Goal: Find specific page/section: Find specific page/section

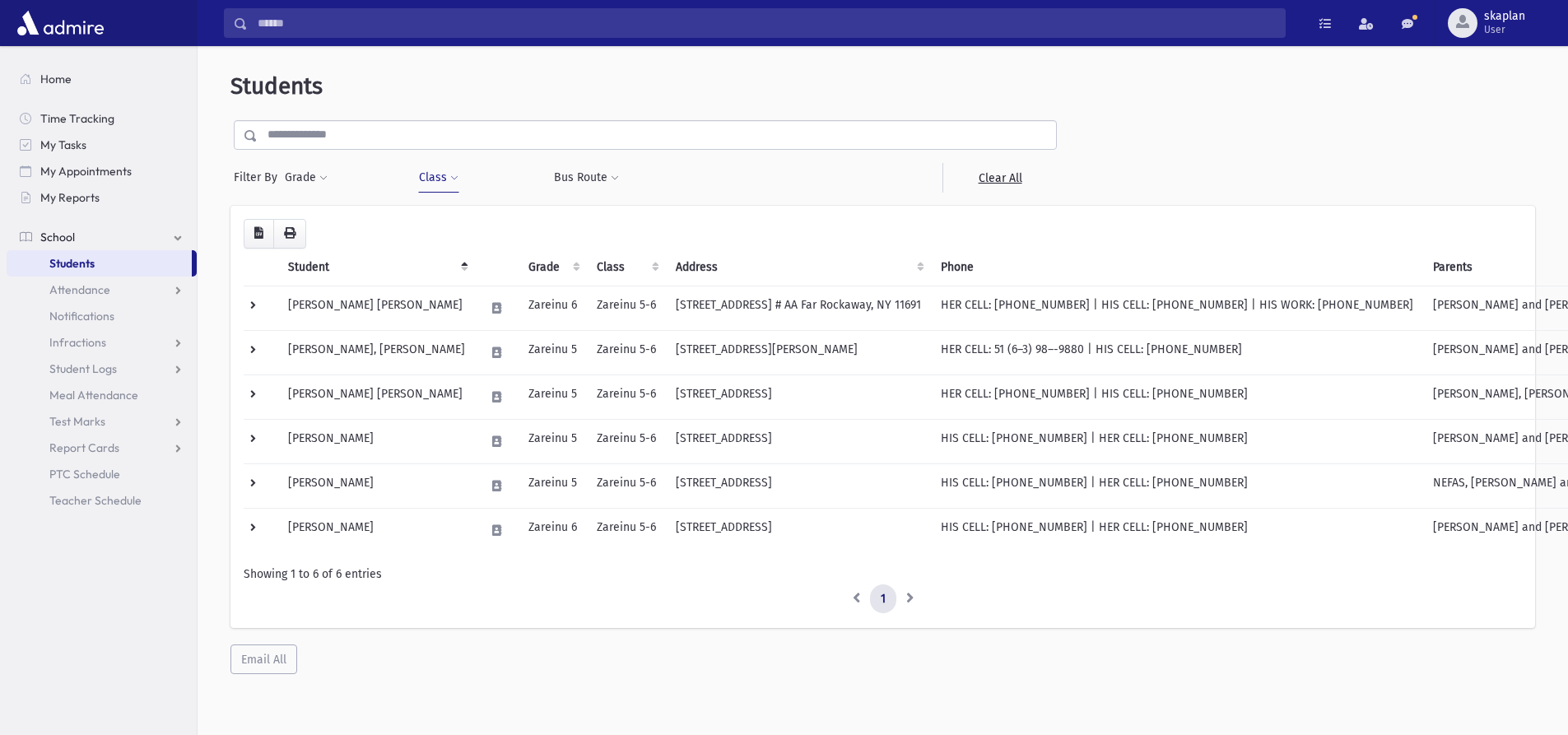
click at [433, 180] on button "Class" at bounding box center [438, 178] width 41 height 30
click at [506, 226] on span "×" at bounding box center [504, 222] width 13 height 13
click at [506, 226] on div "Loading... Student Grade Class Address Phone Parents Email Hebrew First Hebrew …" at bounding box center [883, 416] width 1279 height 395
click at [445, 168] on button "Class" at bounding box center [438, 178] width 41 height 30
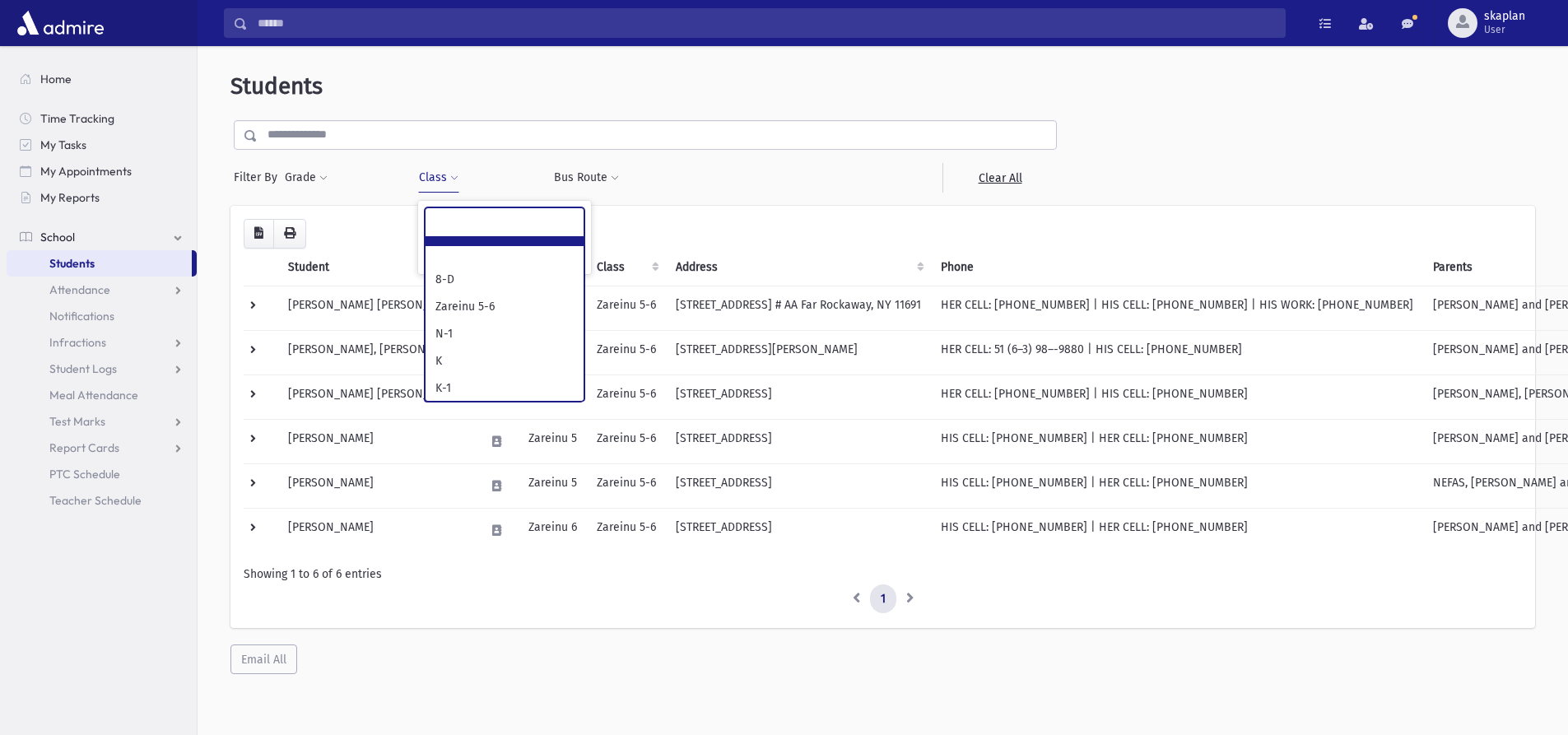
scroll to position [56, 0]
click at [541, 228] on ul at bounding box center [505, 221] width 158 height 24
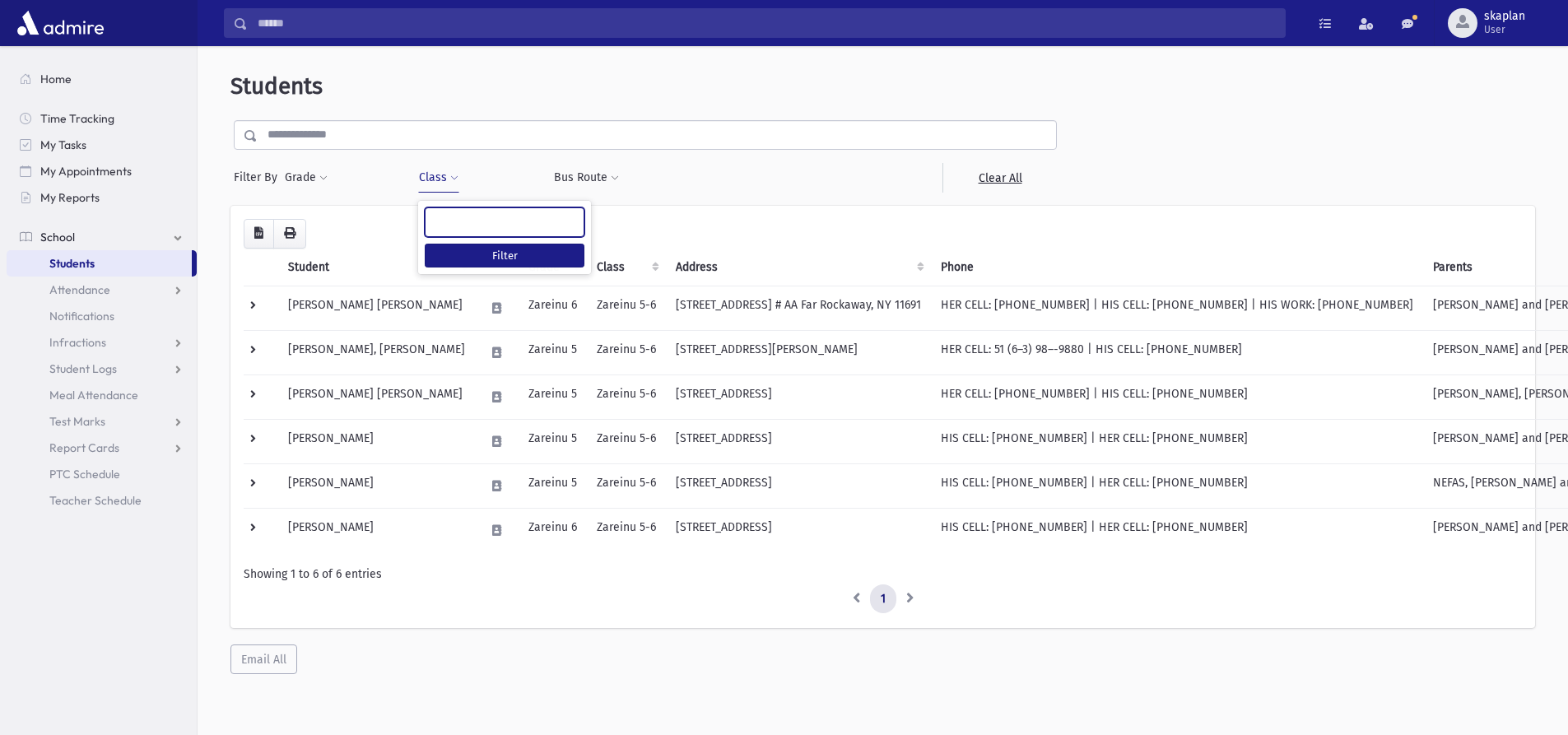
click at [520, 228] on ul at bounding box center [505, 221] width 158 height 24
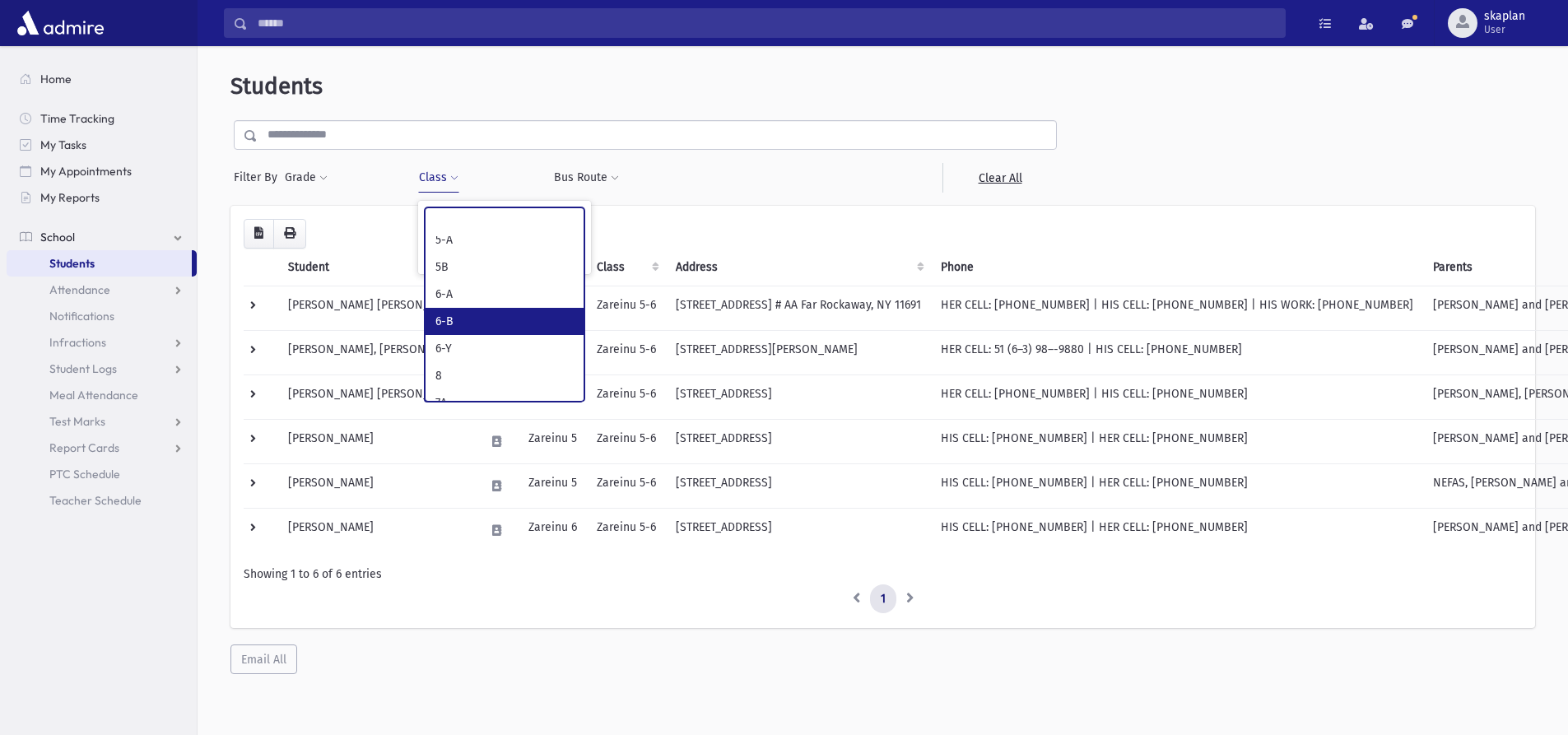
scroll to position [576, 0]
select select "**"
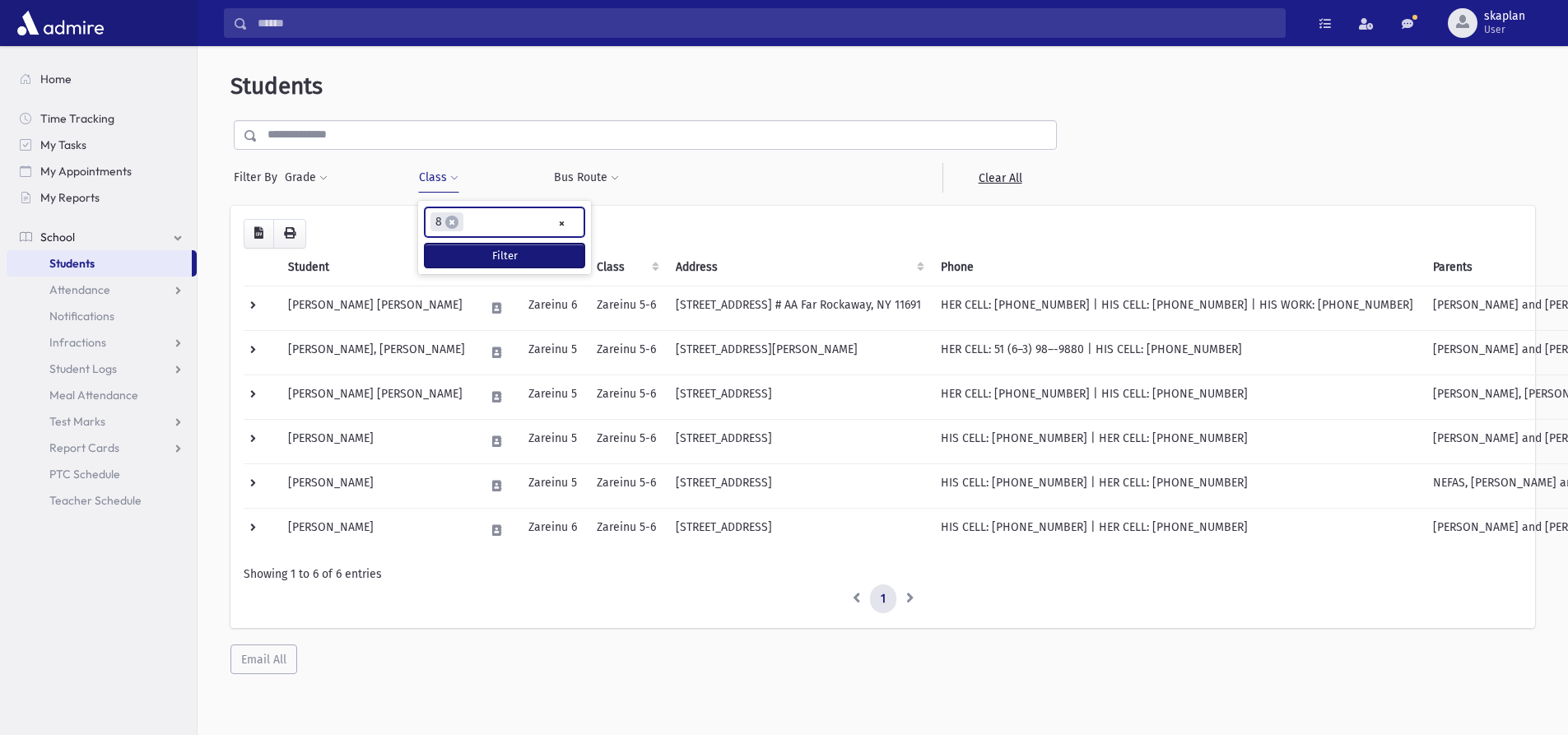
click at [486, 267] on button "Filter" at bounding box center [505, 255] width 160 height 23
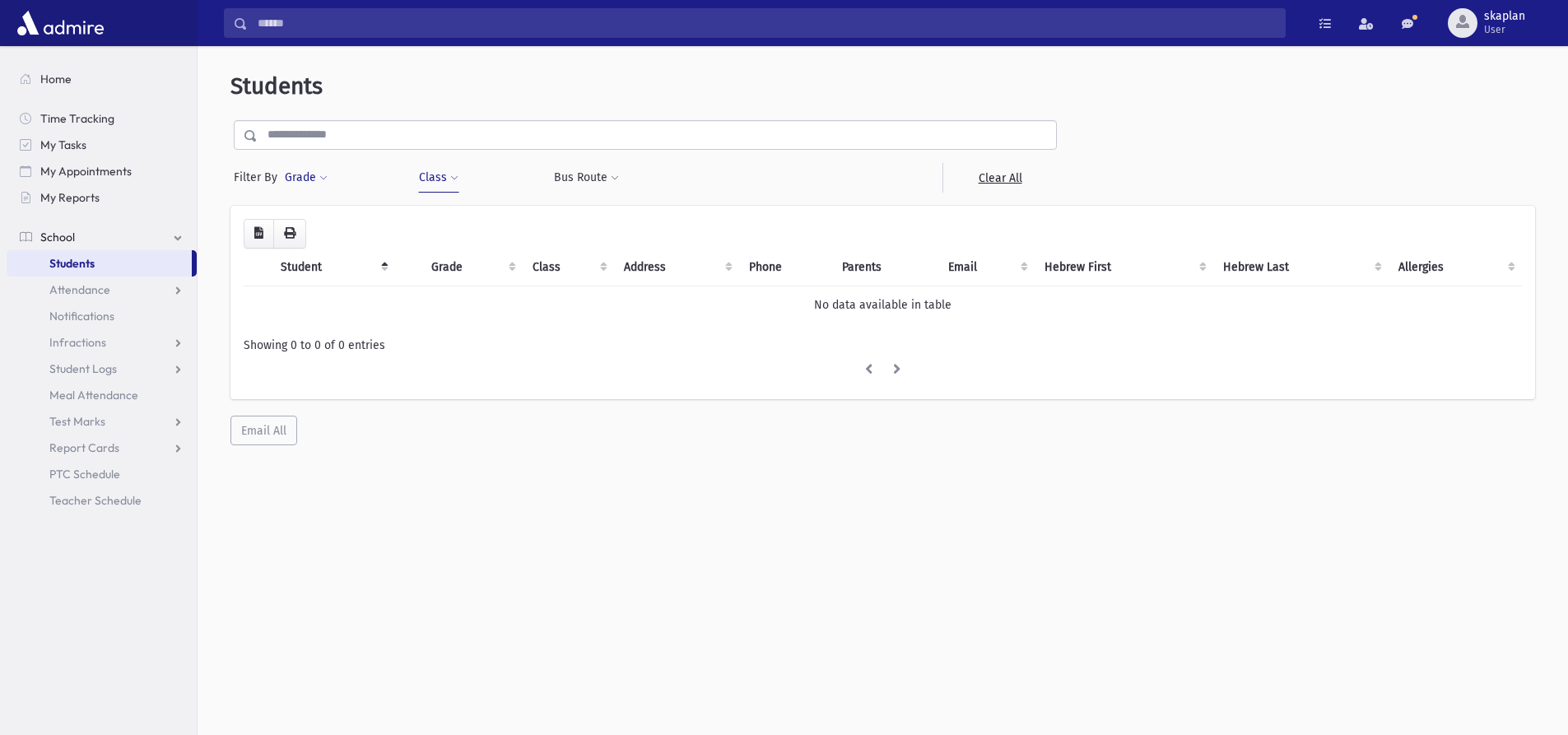
click at [304, 174] on button "Grade" at bounding box center [306, 178] width 44 height 30
click at [433, 185] on button "Class" at bounding box center [438, 178] width 41 height 30
select select
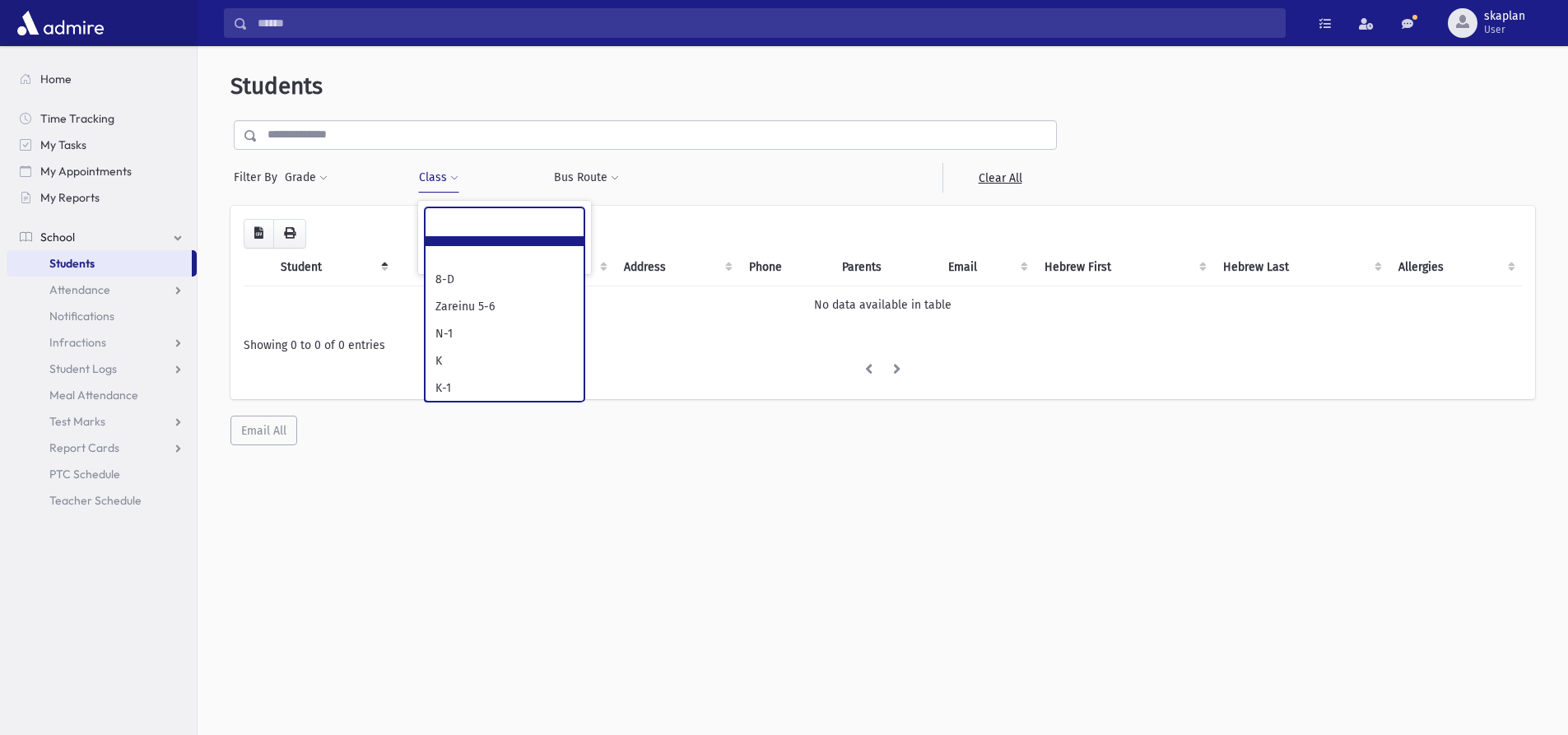
scroll to position [381, 0]
click at [529, 226] on ul at bounding box center [505, 221] width 158 height 24
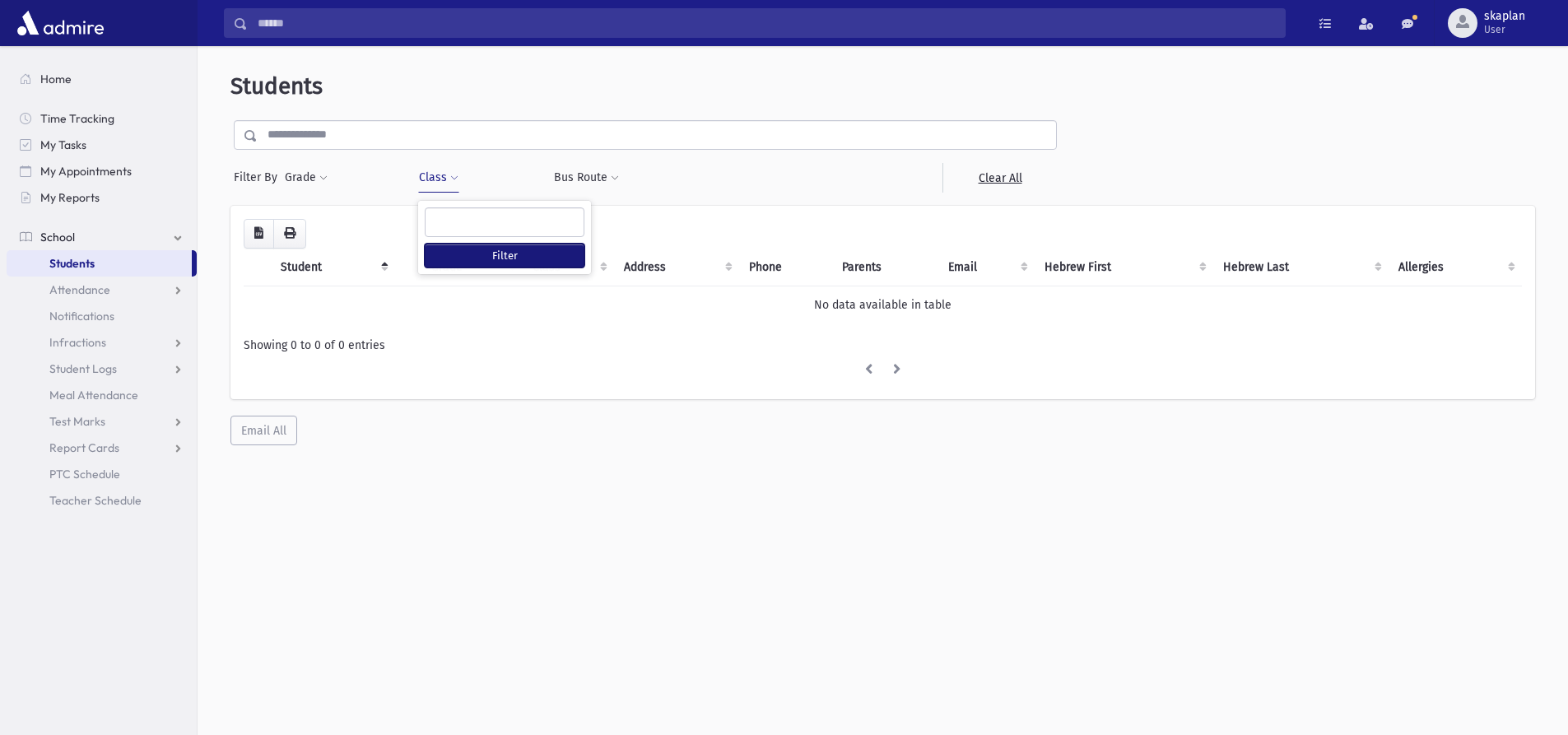
click at [478, 252] on button "Filter" at bounding box center [505, 255] width 160 height 23
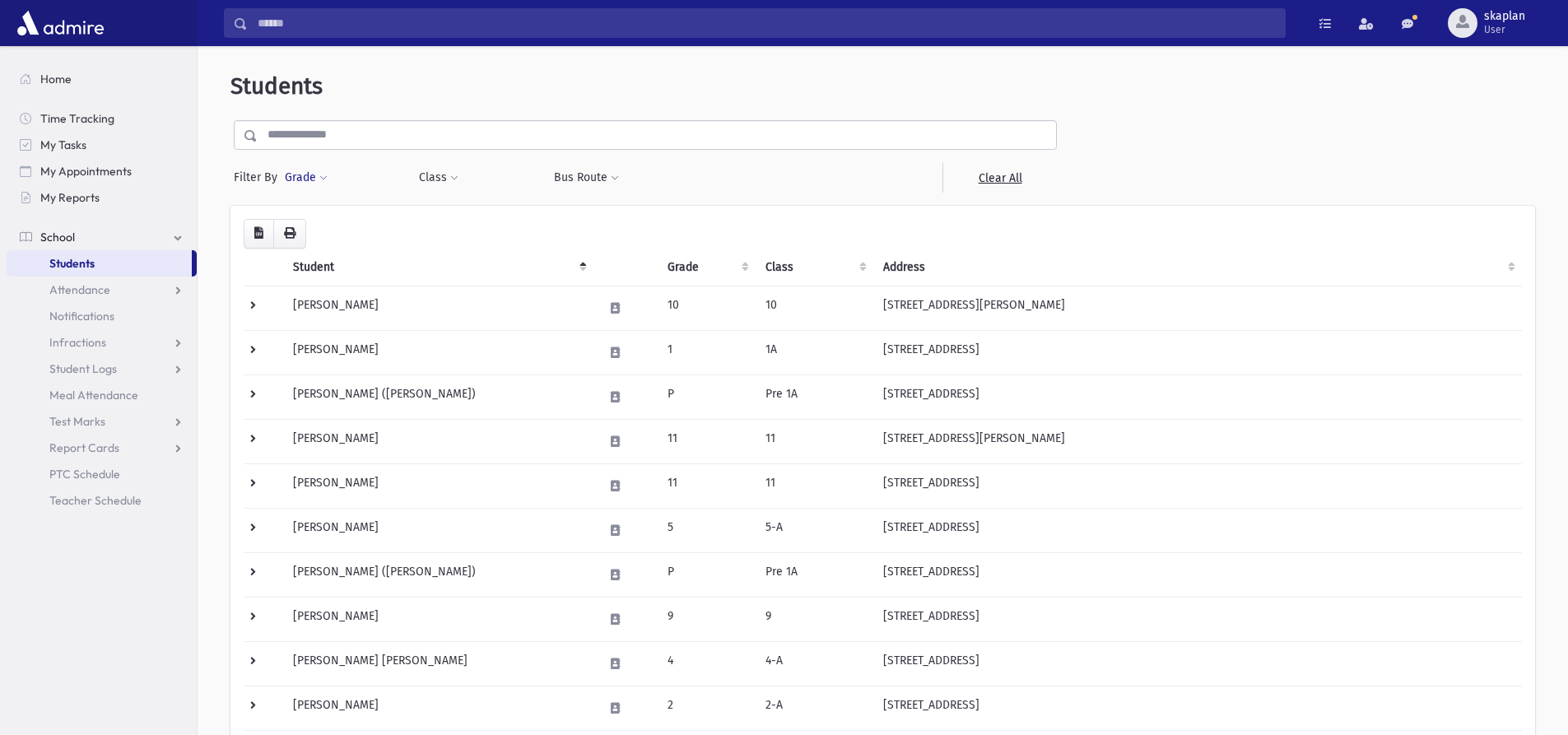
click at [324, 174] on span at bounding box center [323, 178] width 8 height 10
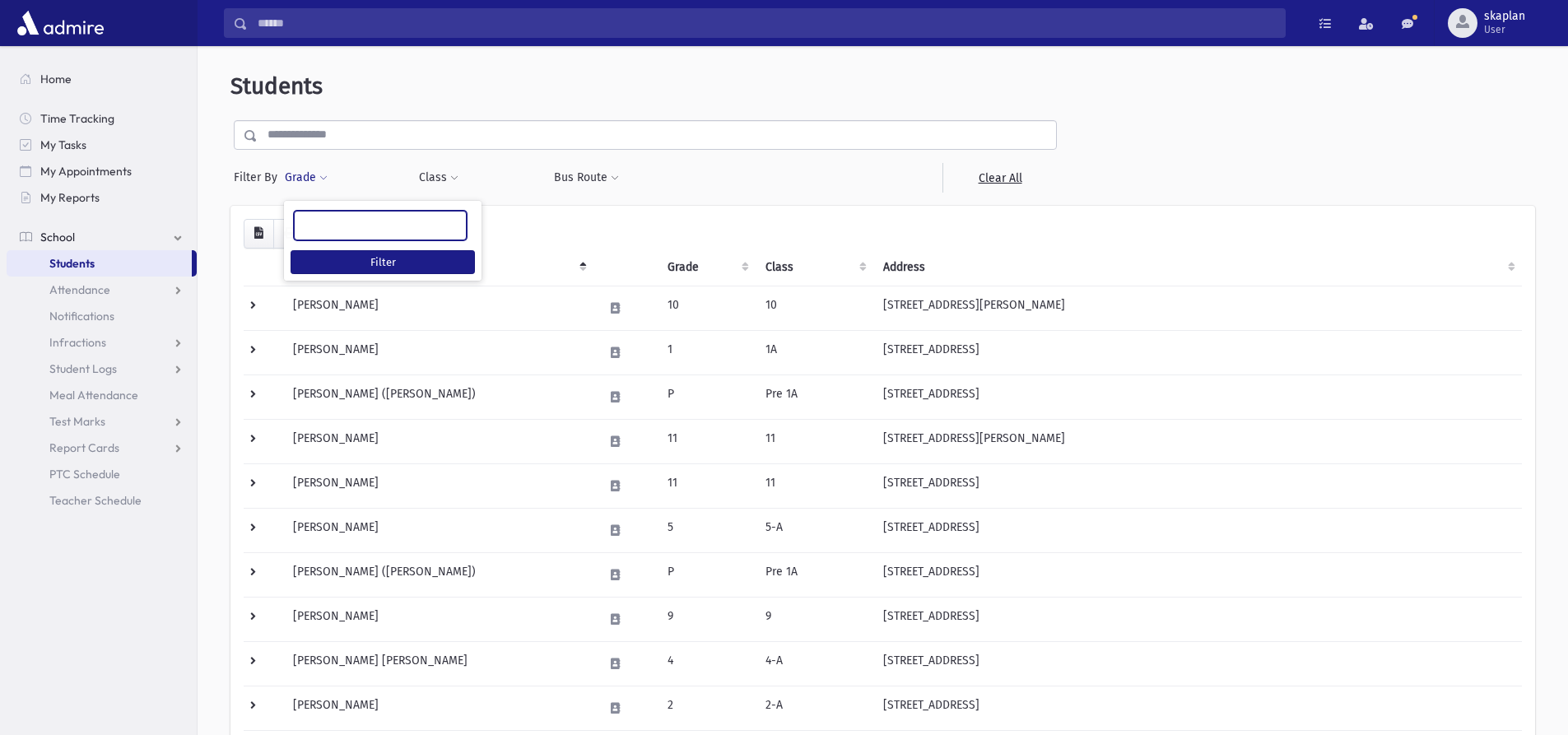
click at [332, 215] on ul at bounding box center [380, 224] width 171 height 24
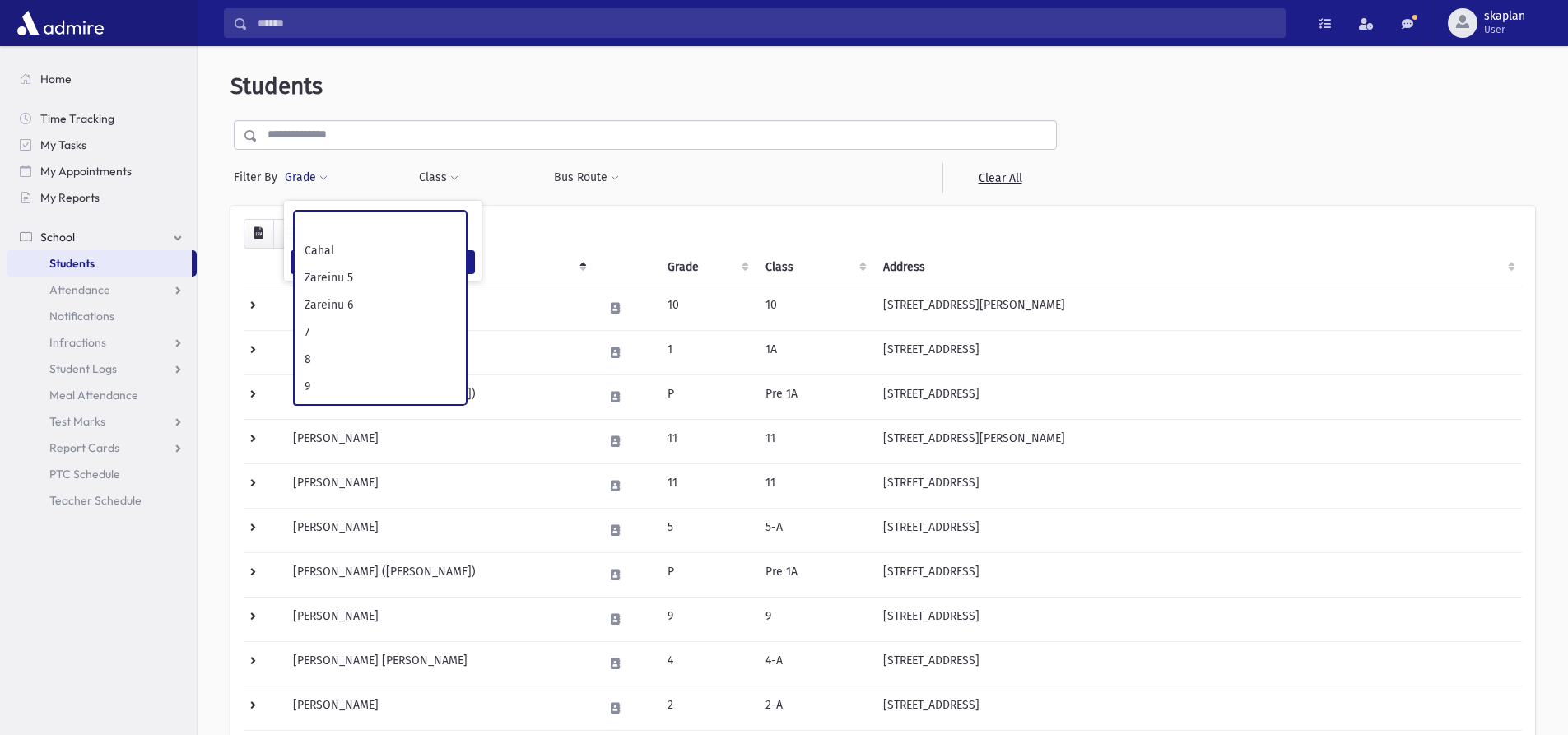
scroll to position [324, 0]
select select "**"
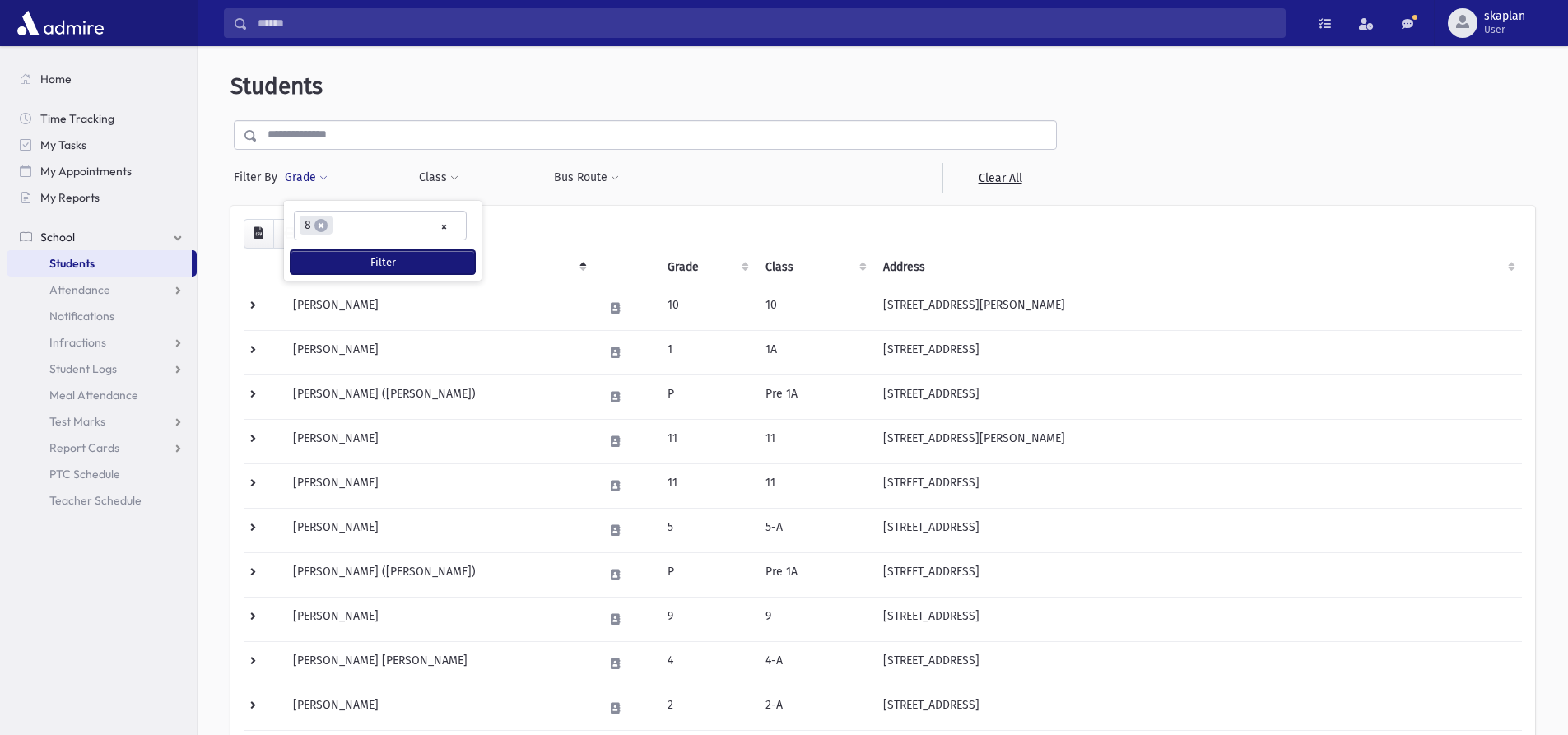
click at [339, 264] on button "Filter" at bounding box center [383, 262] width 184 height 23
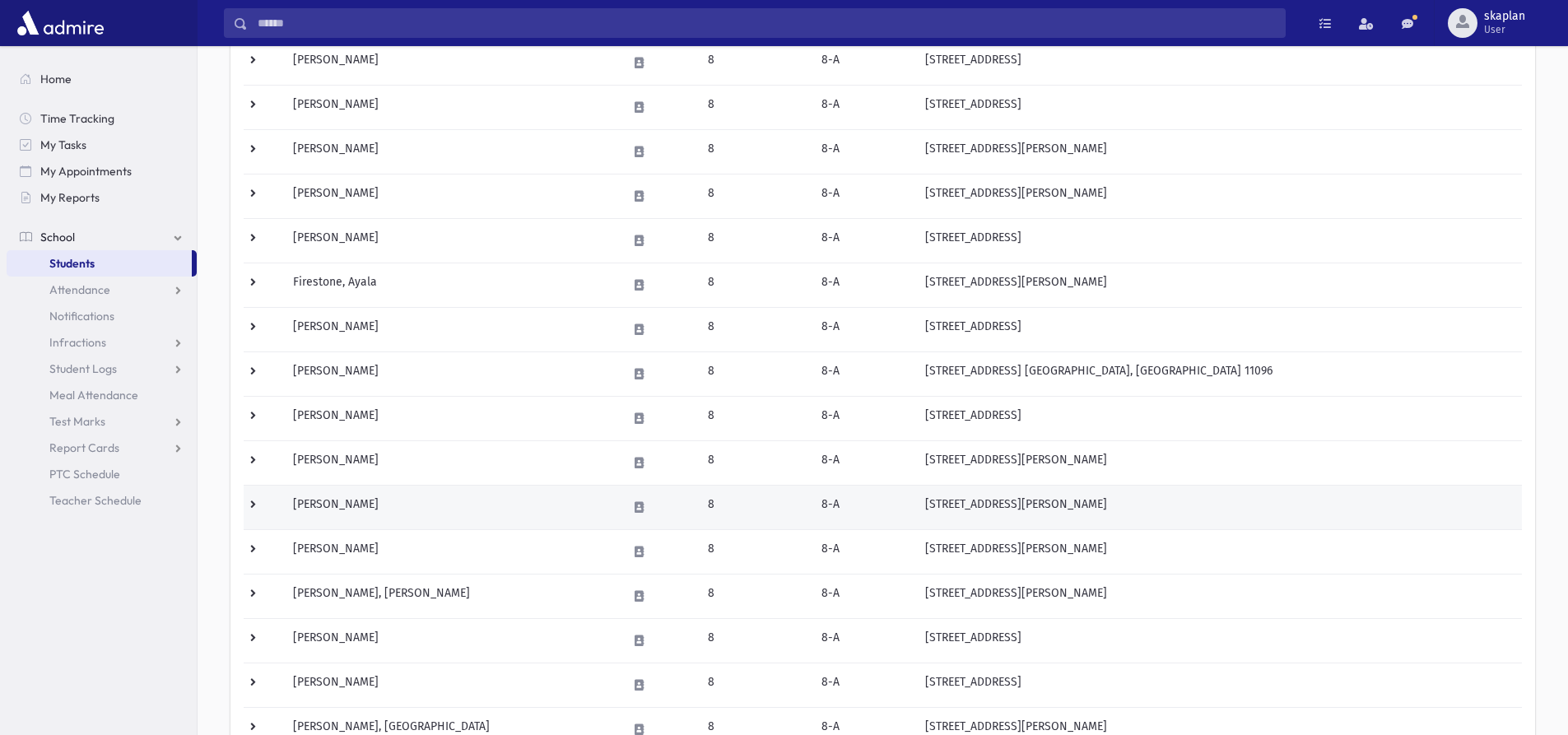
scroll to position [247, 0]
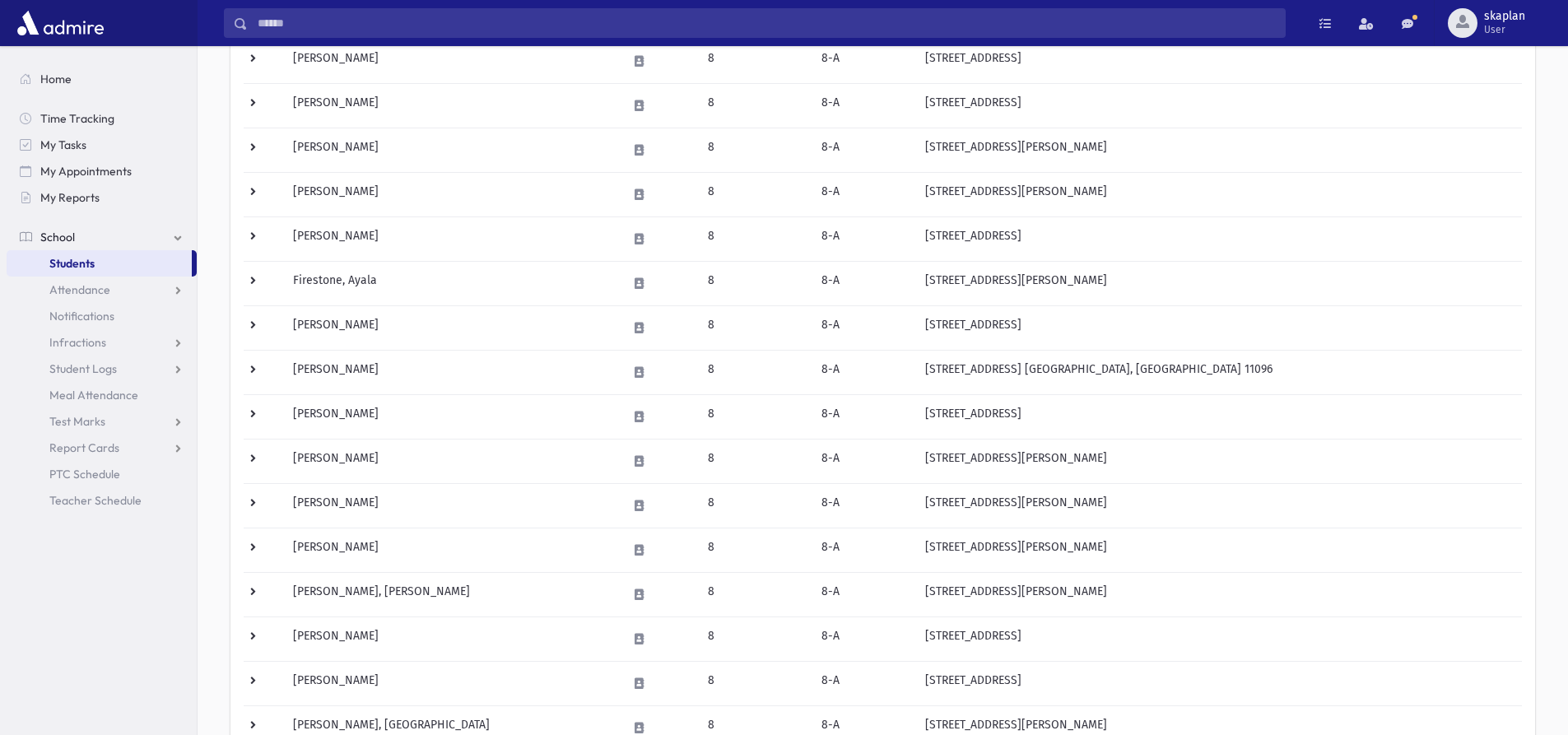
click at [385, 23] on input "Search" at bounding box center [766, 23] width 1037 height 30
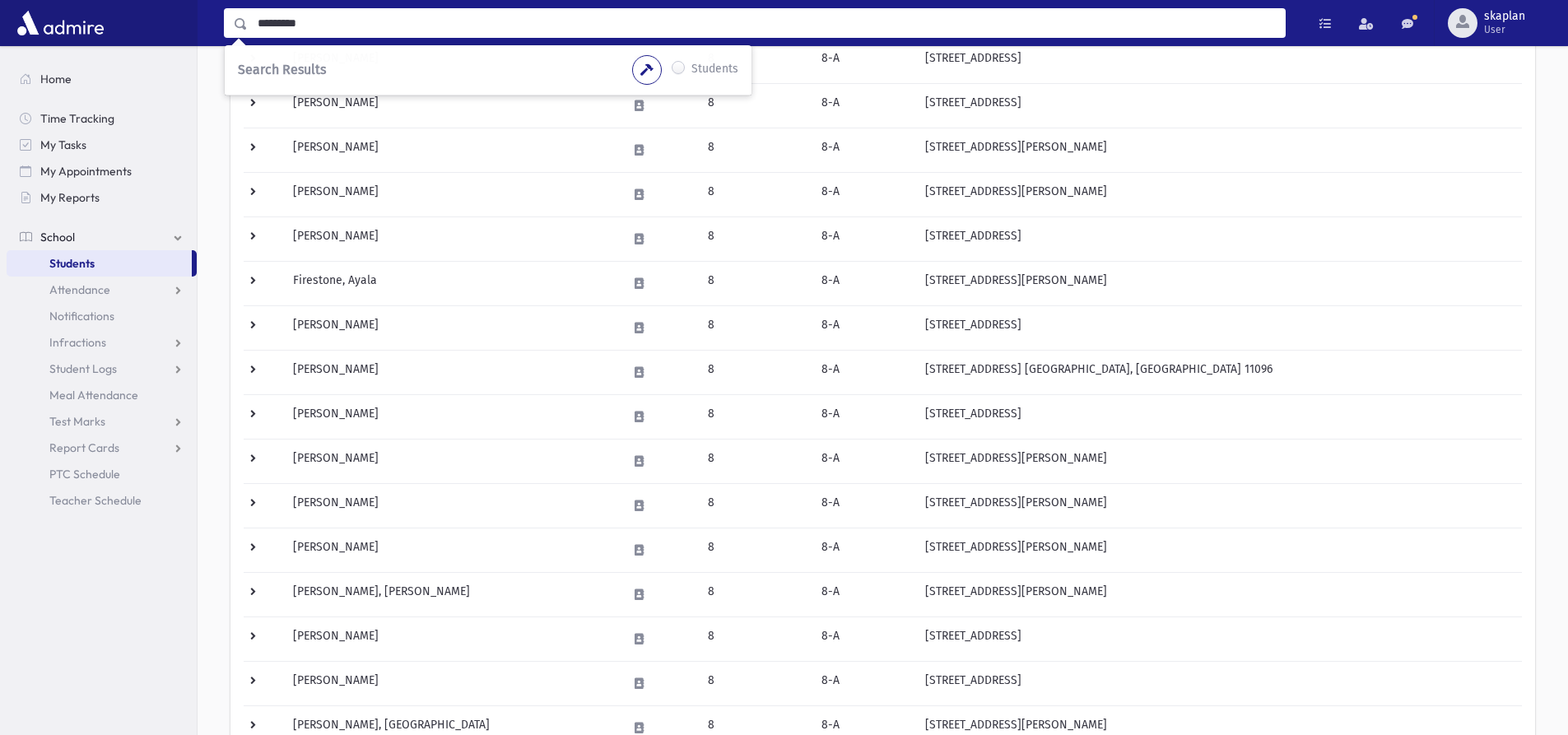
type input "*********"
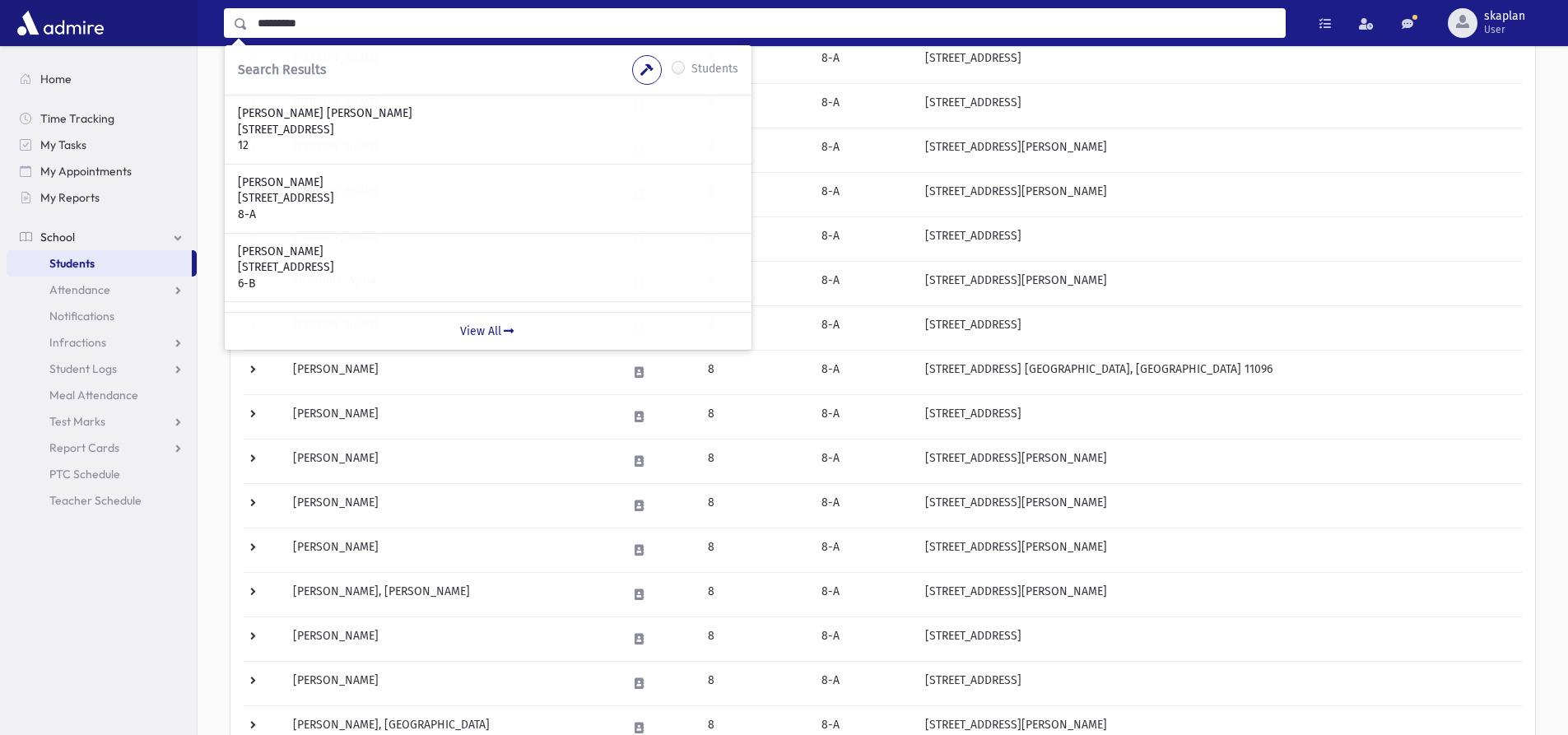
click at [354, 17] on input "*********" at bounding box center [766, 23] width 1037 height 30
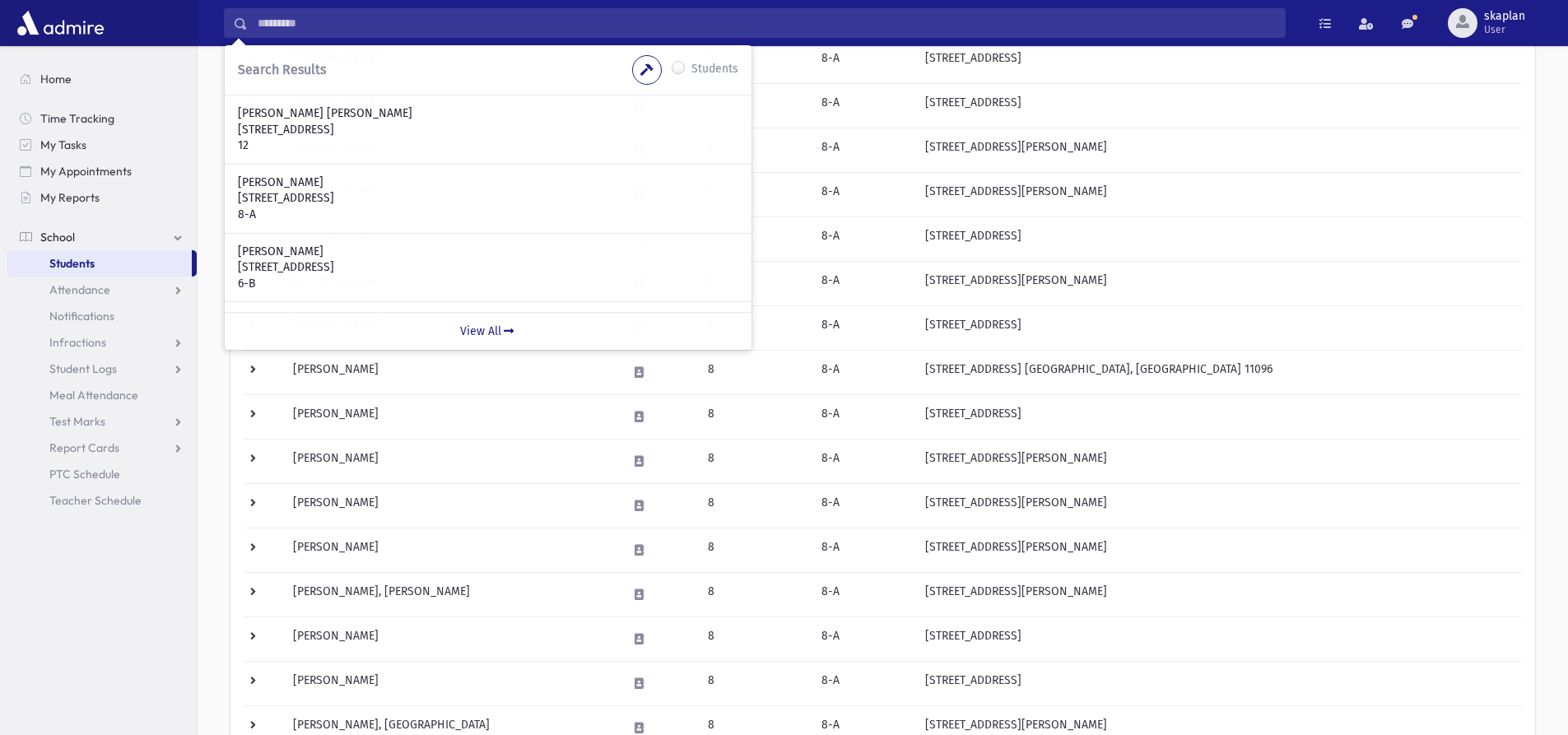
click at [74, 704] on section "Home Time Tracking My Tasks My Appointments My Reports School School Students A…" at bounding box center [98, 390] width 197 height 689
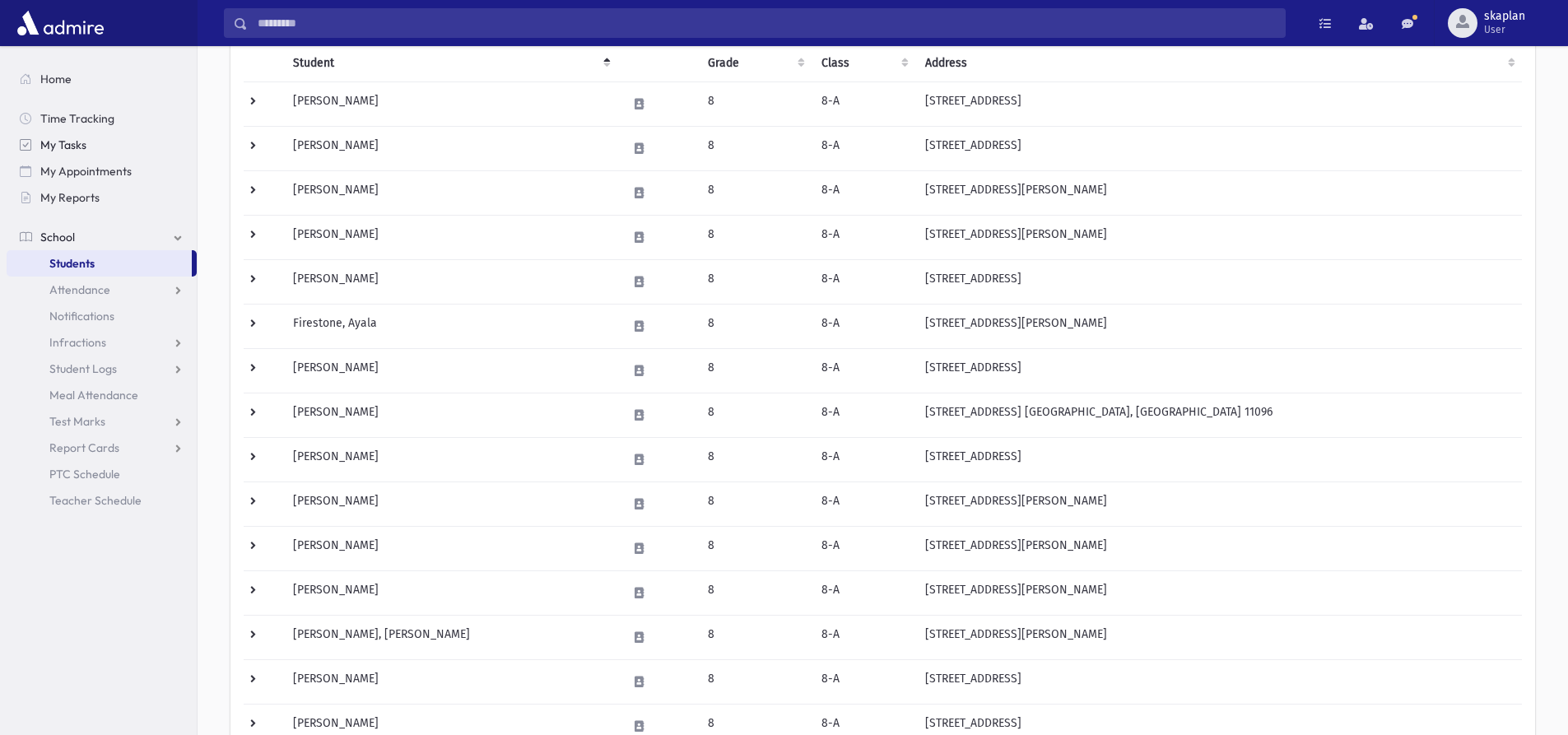
scroll to position [0, 0]
